Goal: Task Accomplishment & Management: Use online tool/utility

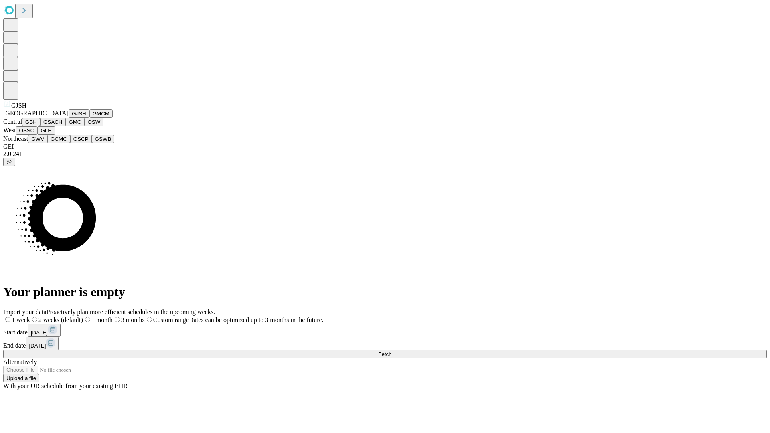
click at [69, 118] on button "GJSH" at bounding box center [79, 114] width 21 height 8
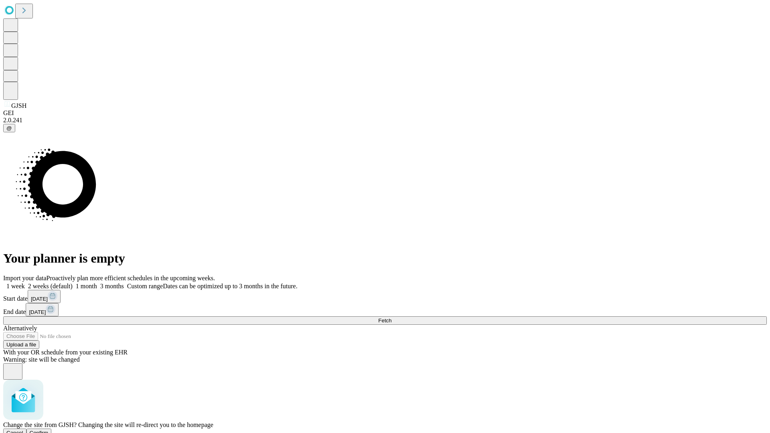
click at [49, 430] on span "Confirm" at bounding box center [39, 433] width 19 height 6
click at [73, 283] on label "2 weeks (default)" at bounding box center [49, 286] width 48 height 7
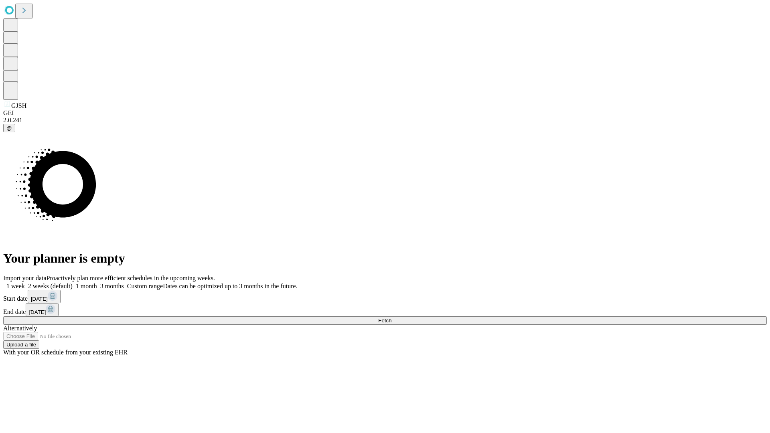
click at [392, 318] on span "Fetch" at bounding box center [384, 321] width 13 height 6
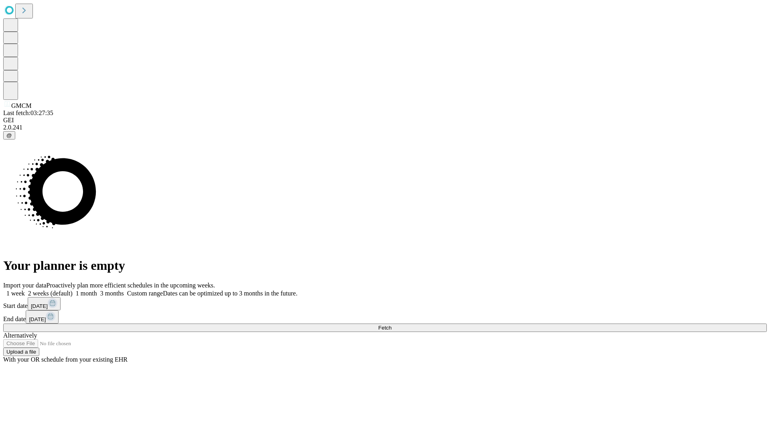
click at [73, 290] on label "2 weeks (default)" at bounding box center [49, 293] width 48 height 7
click at [392, 325] on span "Fetch" at bounding box center [384, 328] width 13 height 6
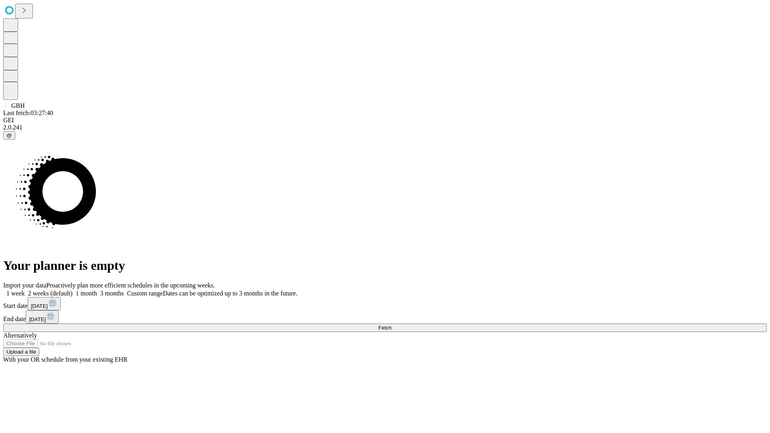
click at [73, 290] on label "2 weeks (default)" at bounding box center [49, 293] width 48 height 7
click at [392, 325] on span "Fetch" at bounding box center [384, 328] width 13 height 6
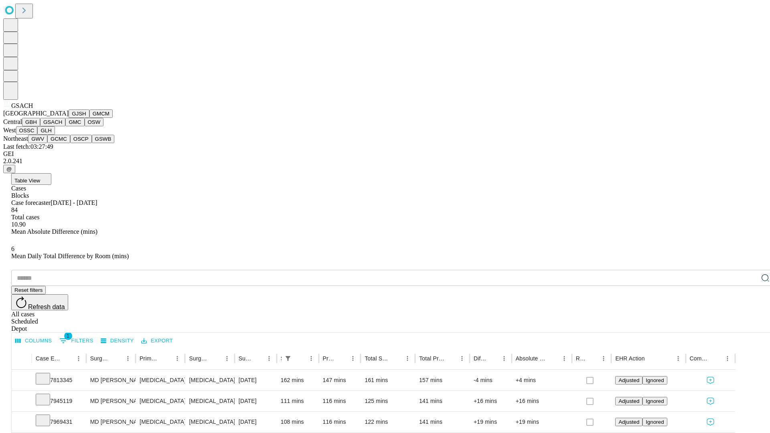
click at [65, 126] on button "GMC" at bounding box center [74, 122] width 19 height 8
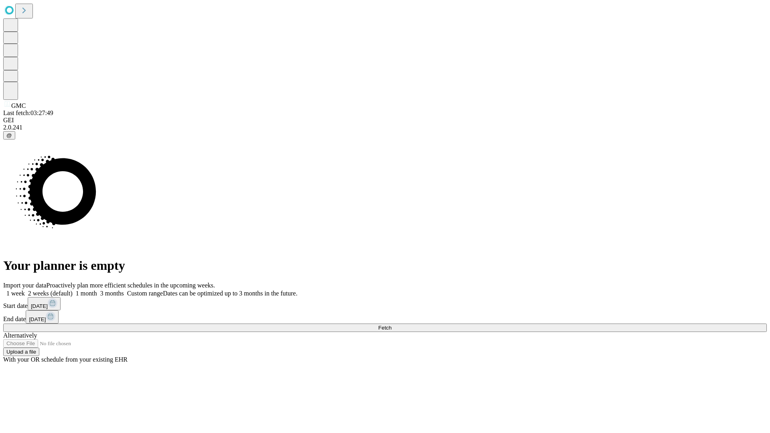
click at [73, 290] on label "2 weeks (default)" at bounding box center [49, 293] width 48 height 7
click at [392, 325] on span "Fetch" at bounding box center [384, 328] width 13 height 6
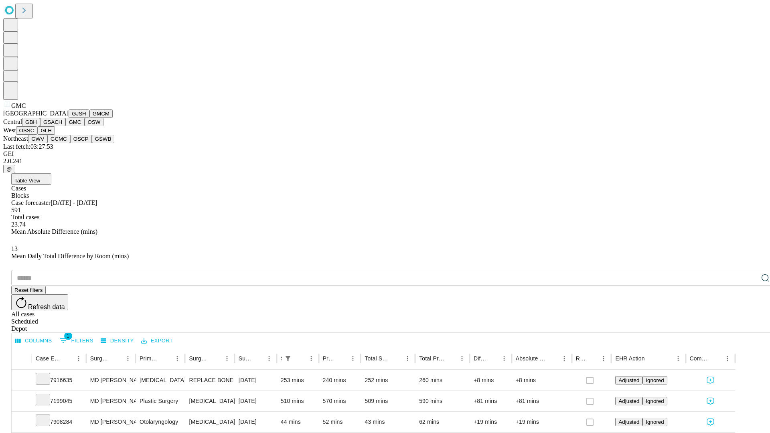
click at [85, 126] on button "OSW" at bounding box center [94, 122] width 19 height 8
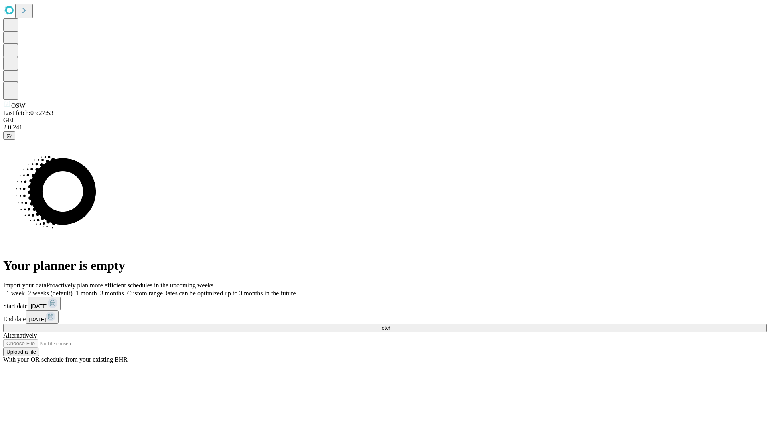
click at [73, 290] on label "2 weeks (default)" at bounding box center [49, 293] width 48 height 7
click at [392, 325] on span "Fetch" at bounding box center [384, 328] width 13 height 6
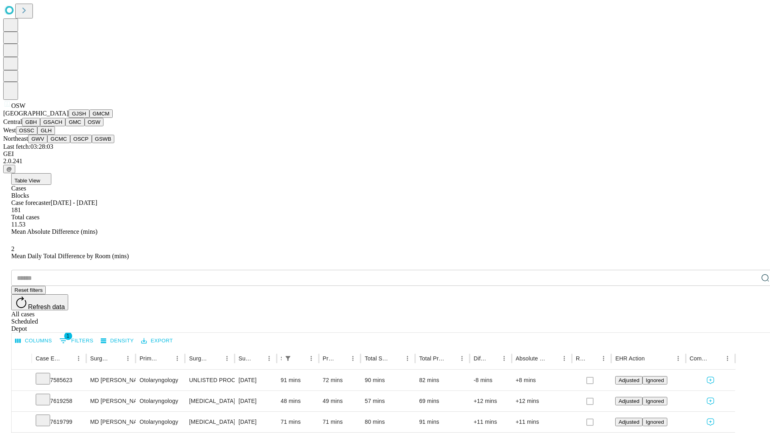
click at [38, 135] on button "OSSC" at bounding box center [27, 130] width 22 height 8
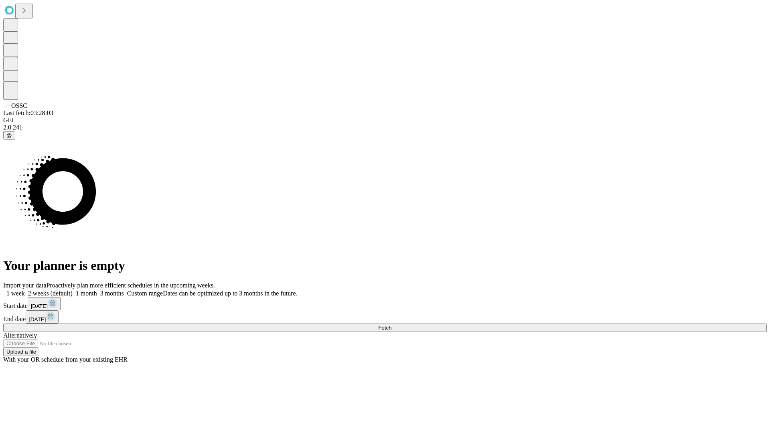
click at [73, 290] on label "2 weeks (default)" at bounding box center [49, 293] width 48 height 7
click at [392, 325] on span "Fetch" at bounding box center [384, 328] width 13 height 6
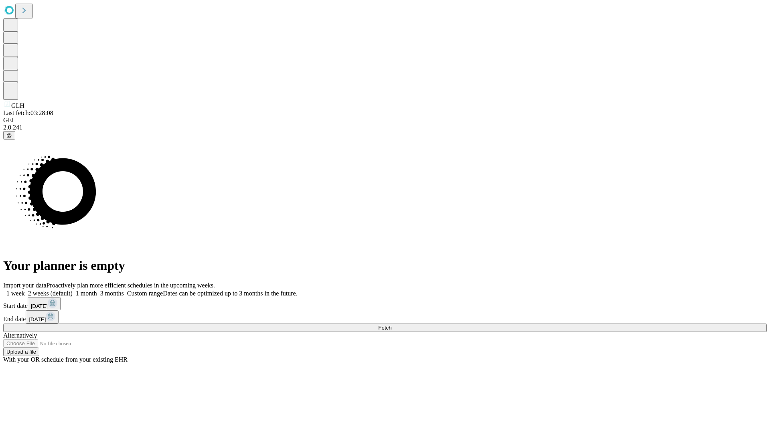
click at [392, 325] on span "Fetch" at bounding box center [384, 328] width 13 height 6
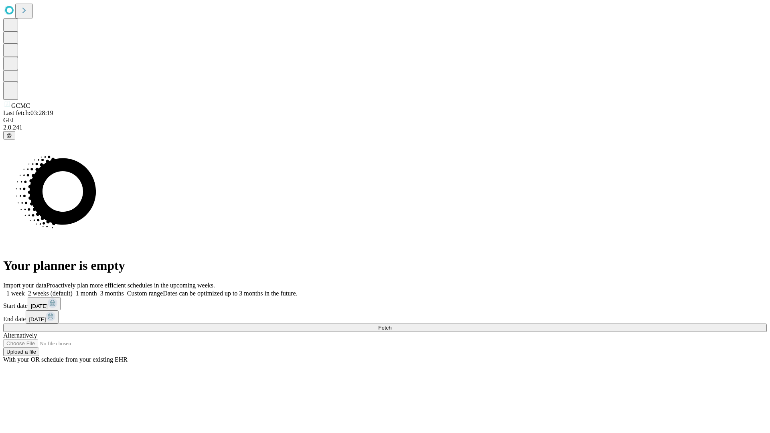
click at [73, 290] on label "2 weeks (default)" at bounding box center [49, 293] width 48 height 7
click at [392, 325] on span "Fetch" at bounding box center [384, 328] width 13 height 6
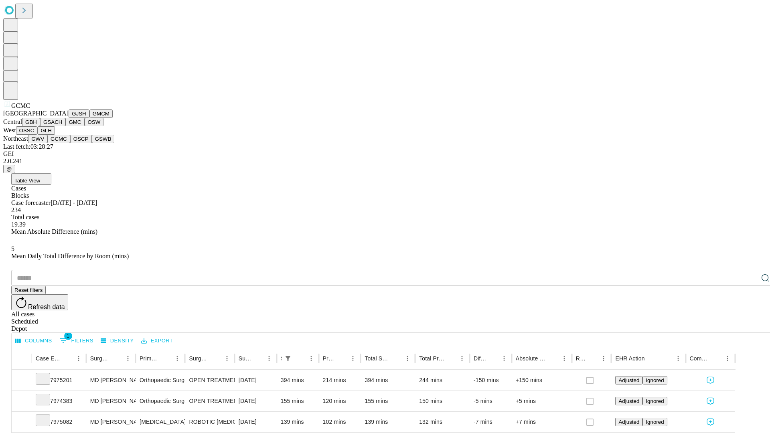
click at [70, 143] on button "OSCP" at bounding box center [81, 139] width 22 height 8
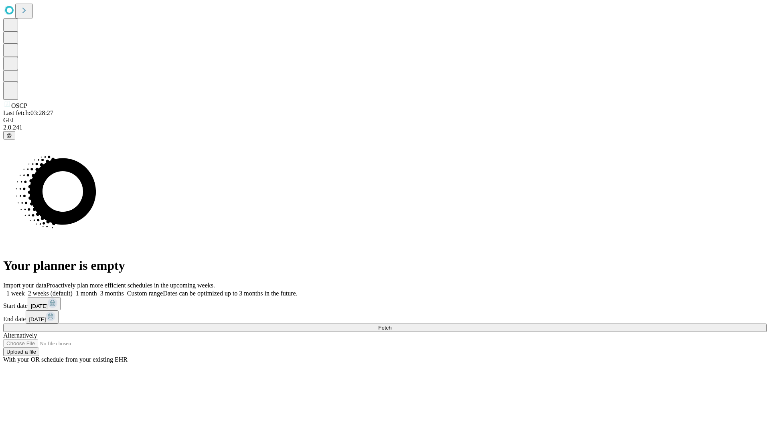
click at [73, 290] on label "2 weeks (default)" at bounding box center [49, 293] width 48 height 7
click at [392, 325] on span "Fetch" at bounding box center [384, 328] width 13 height 6
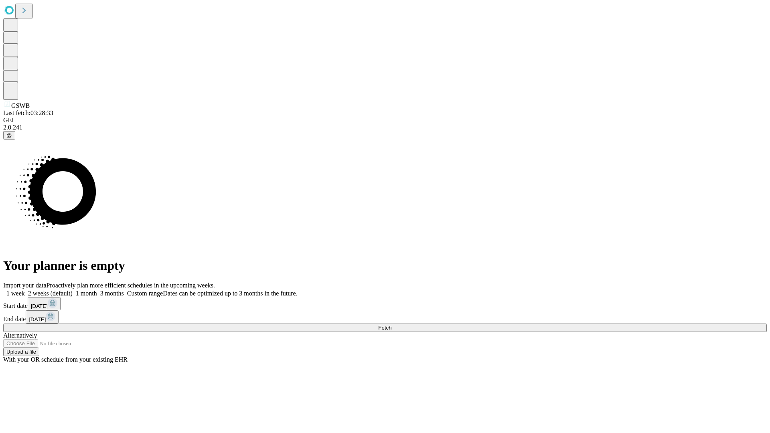
click at [392, 325] on span "Fetch" at bounding box center [384, 328] width 13 height 6
